Goal: Information Seeking & Learning: Learn about a topic

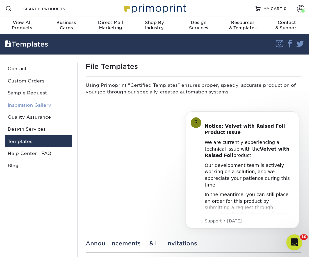
click at [44, 105] on link "Inspiration Gallery" at bounding box center [38, 105] width 67 height 12
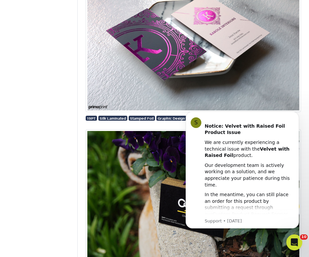
scroll to position [928, 0]
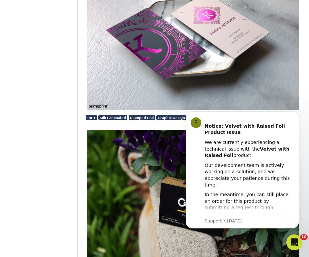
click at [210, 28] on img at bounding box center [193, 39] width 215 height 145
click at [208, 31] on img at bounding box center [193, 39] width 215 height 145
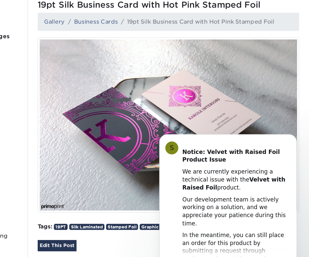
scroll to position [62, 0]
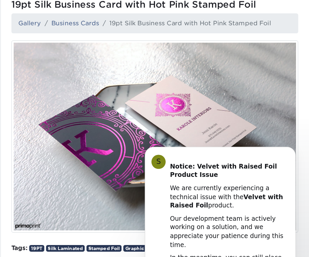
drag, startPoint x: 251, startPoint y: 145, endPoint x: 251, endPoint y: 177, distance: 32.0
click at [251, 145] on icon "Dismiss notification" at bounding box center [252, 145] width 3 height 3
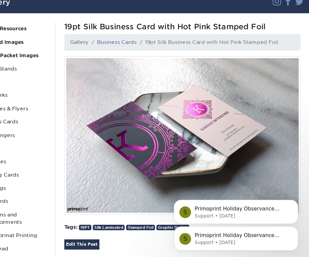
scroll to position [31, 0]
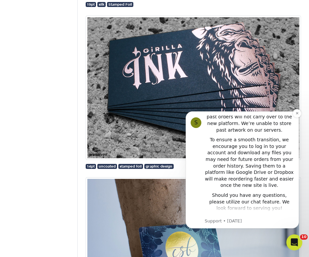
scroll to position [153, 0]
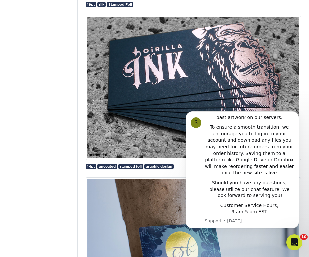
drag, startPoint x: 297, startPoint y: 112, endPoint x: 276, endPoint y: 111, distance: 20.4
click at [296, 112] on icon "Dismiss notification" at bounding box center [296, 113] width 3 height 3
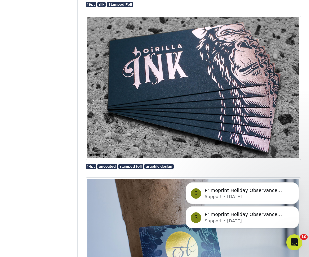
click at [297, 184] on icon "Dismiss notification" at bounding box center [296, 184] width 3 height 3
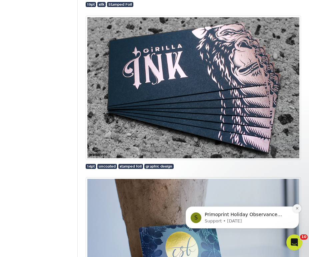
click at [297, 208] on icon "Dismiss notification" at bounding box center [297, 209] width 4 height 4
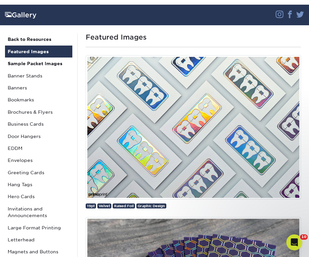
scroll to position [35, 0]
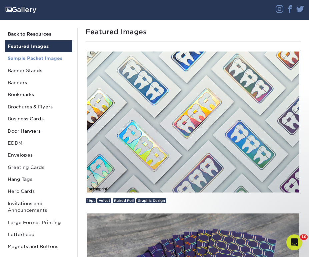
click at [33, 59] on strong "Sample Packet Images" at bounding box center [35, 58] width 55 height 5
